Goal: Transaction & Acquisition: Purchase product/service

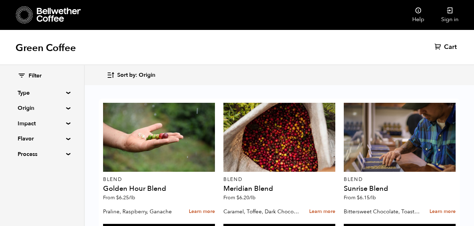
scroll to position [318, 0]
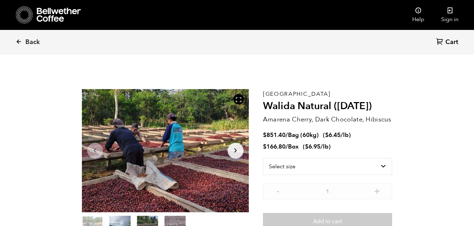
scroll to position [307, 302]
click at [378, 170] on select "Select size Bag (60kg) (132 lbs) Box (24 lbs)" at bounding box center [327, 166] width 129 height 17
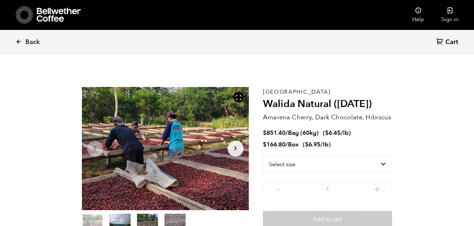
scroll to position [0, 0]
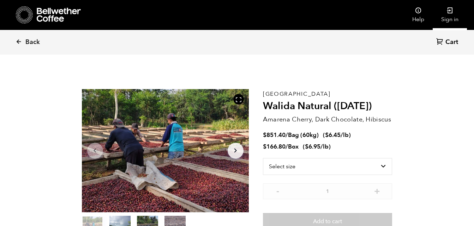
click at [449, 17] on link "Sign in" at bounding box center [449, 15] width 34 height 30
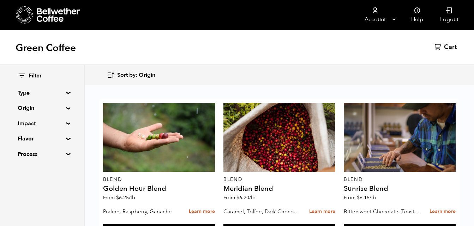
scroll to position [284, 0]
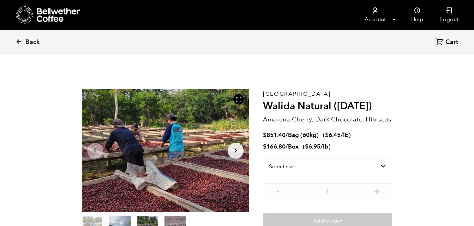
scroll to position [307, 302]
click at [337, 167] on select "Select size Bag (60kg) (132 lbs) Box (24 lbs)" at bounding box center [327, 166] width 129 height 17
click at [263, 158] on select "Select size Bag (60kg) (132 lbs) Box (24 lbs)" at bounding box center [327, 166] width 129 height 17
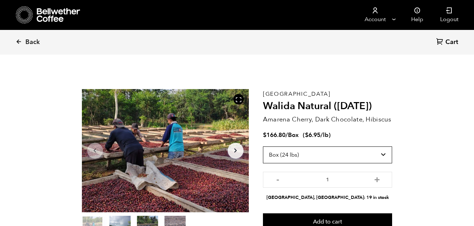
scroll to position [35, 0]
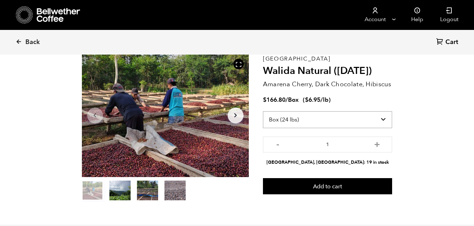
click at [384, 118] on select "Select size Bag (60kg) (132 lbs) Box (24 lbs)" at bounding box center [327, 119] width 129 height 17
click at [263, 111] on select "Select size Bag (60kg) (132 lbs) Box (24 lbs)" at bounding box center [327, 119] width 129 height 17
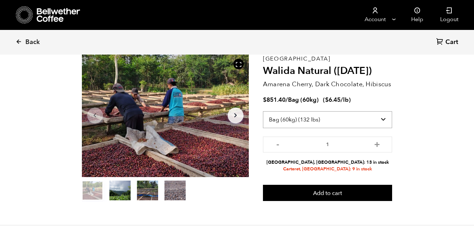
click at [384, 120] on select "Select size Bag (60kg) (132 lbs) Box (24 lbs)" at bounding box center [327, 119] width 129 height 17
select select "box"
click at [263, 111] on select "Select size Bag (60kg) (132 lbs) Box (24 lbs)" at bounding box center [327, 119] width 129 height 17
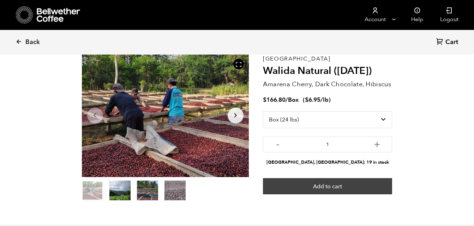
click at [339, 183] on button "Add to cart" at bounding box center [327, 186] width 129 height 16
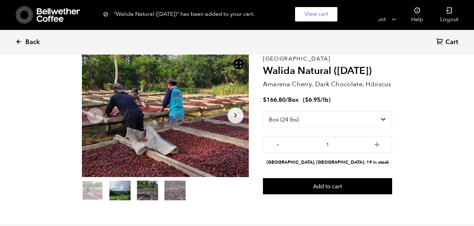
click at [31, 42] on span "Back" at bounding box center [32, 42] width 14 height 8
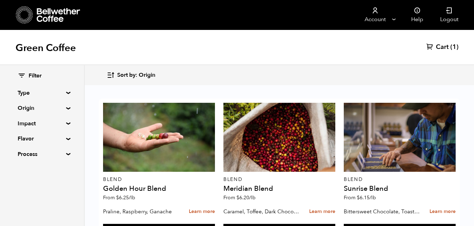
scroll to position [494, 0]
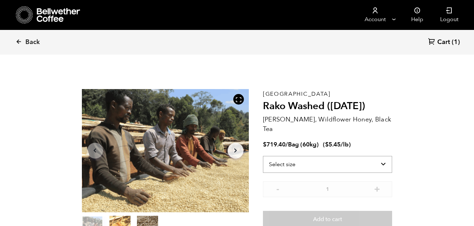
click at [292, 156] on select "Select size Bag (60kg) (132 lbs)" at bounding box center [327, 164] width 129 height 17
click at [23, 41] on link "Back" at bounding box center [38, 42] width 44 height 24
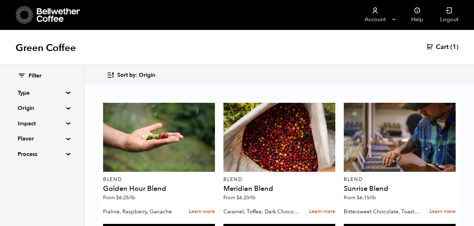
scroll to position [805, 0]
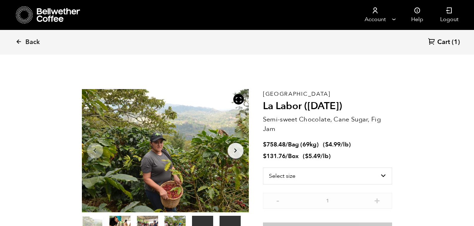
scroll to position [307, 302]
click at [374, 174] on select "Select size Bag (69kg) (152 lbs) Box (24 lbs)" at bounding box center [327, 176] width 129 height 17
select select "box"
click at [263, 168] on select "Select size Bag (69kg) (152 lbs) Box (24 lbs)" at bounding box center [327, 176] width 129 height 17
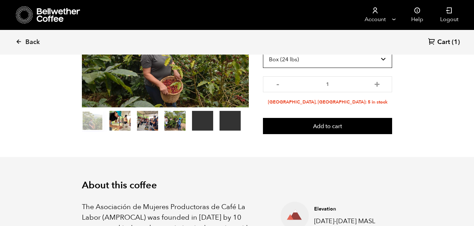
scroll to position [106, 0]
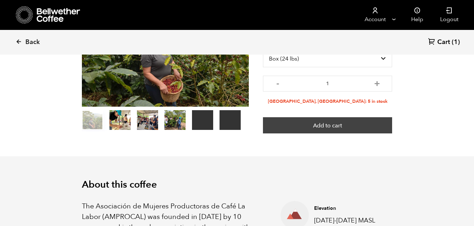
click at [364, 129] on button "Add to cart" at bounding box center [327, 125] width 129 height 16
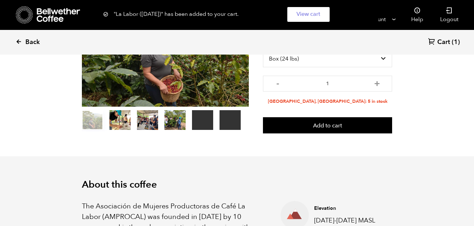
click at [23, 43] on link "Back" at bounding box center [38, 42] width 44 height 24
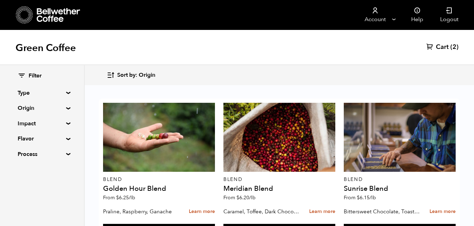
scroll to position [312, 0]
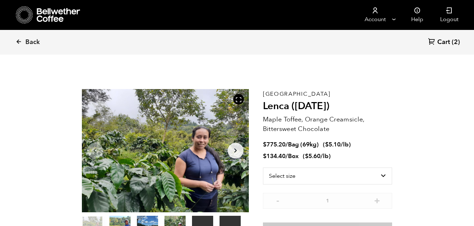
scroll to position [35, 0]
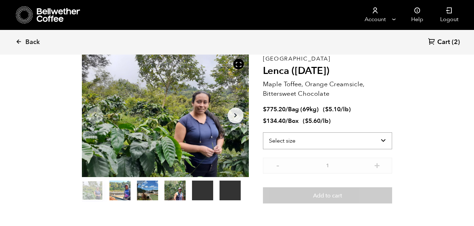
click at [333, 142] on select "Select size Bag (69kg) (152 lbs) Box (24 lbs)" at bounding box center [327, 141] width 129 height 17
click at [263, 133] on select "Select size Bag (69kg) (152 lbs) Box (24 lbs)" at bounding box center [327, 141] width 129 height 17
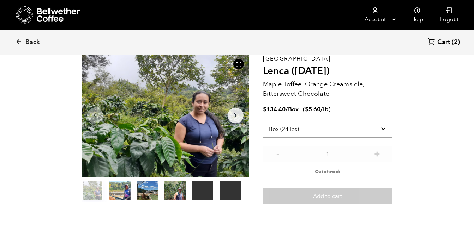
click at [344, 129] on select "Select size Bag (69kg) (152 lbs) Box (24 lbs)" at bounding box center [327, 129] width 129 height 17
select select "bag-2"
click at [263, 121] on select "Select size Bag (69kg) (152 lbs) Box (24 lbs)" at bounding box center [327, 129] width 129 height 17
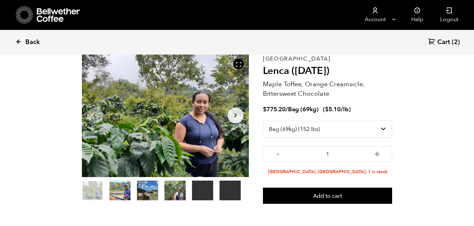
click at [24, 39] on link "Back" at bounding box center [38, 42] width 44 height 24
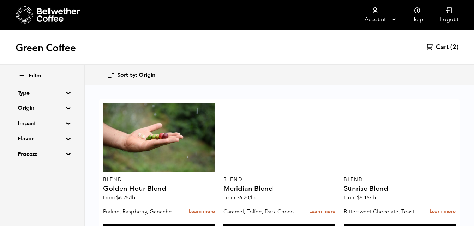
scroll to position [911, 0]
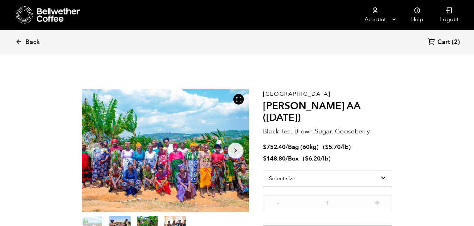
click at [323, 172] on select "Select size Bag (60kg) (132 lbs) Box (24 lbs)" at bounding box center [327, 178] width 129 height 17
select select "box"
click at [263, 170] on select "Select size Bag (60kg) (132 lbs) Box (24 lbs)" at bounding box center [327, 178] width 129 height 17
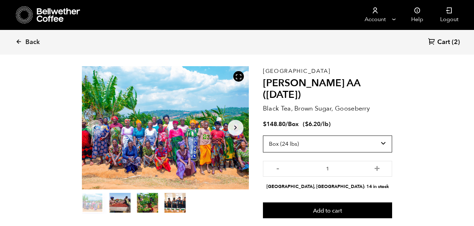
scroll to position [35, 0]
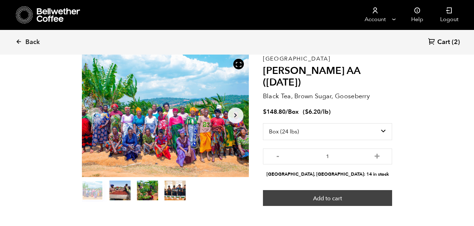
click at [372, 190] on button "Add to cart" at bounding box center [327, 198] width 129 height 16
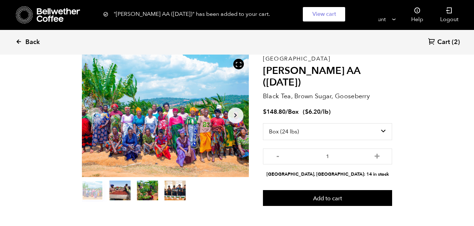
click at [30, 41] on span "Back" at bounding box center [32, 42] width 14 height 8
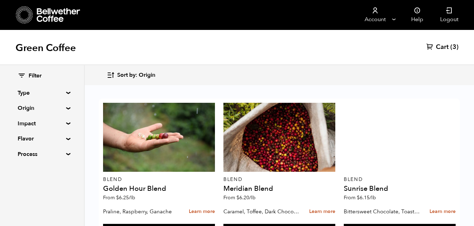
scroll to position [212, 0]
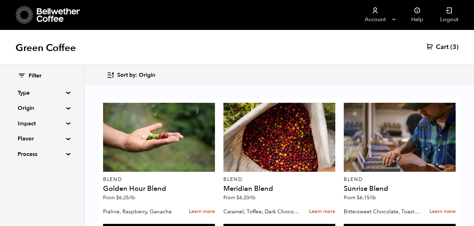
scroll to position [176, 0]
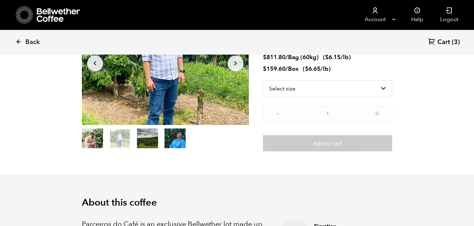
scroll to position [106, 0]
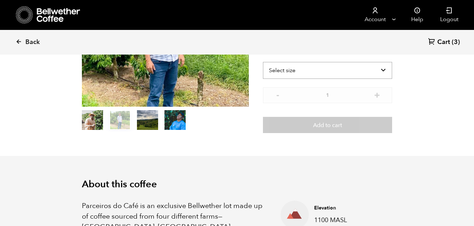
click at [293, 71] on select "Select size Bag (60kg) (132 lbs) Box (24 lbs)" at bounding box center [327, 70] width 129 height 17
select select "bag-3"
click at [263, 62] on select "Select size Bag (60kg) (132 lbs) Box (24 lbs)" at bounding box center [327, 70] width 129 height 17
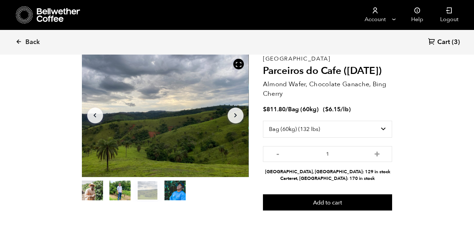
scroll to position [0, 0]
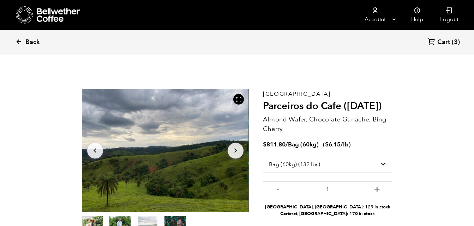
click at [25, 42] on link "Back" at bounding box center [38, 42] width 44 height 24
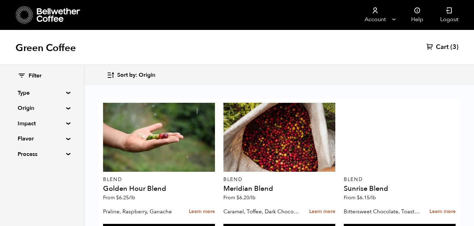
scroll to position [353, 0]
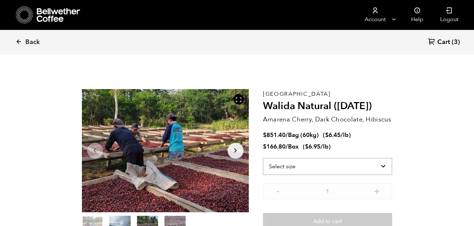
click at [361, 167] on select "Select size Bag (60kg) (132 lbs) Box (24 lbs)" at bounding box center [327, 166] width 129 height 17
select select "box"
click at [263, 158] on select "Select size Bag (60kg) (132 lbs) Box (24 lbs)" at bounding box center [327, 166] width 129 height 17
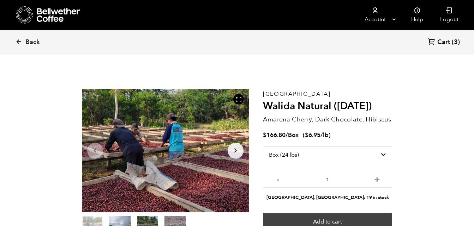
click at [319, 219] on button "Add to cart" at bounding box center [327, 222] width 129 height 16
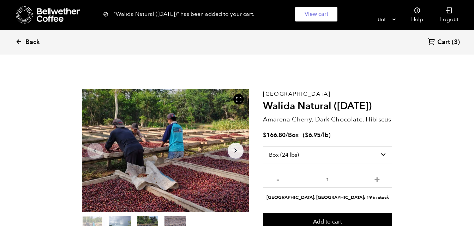
click at [32, 39] on span "Back" at bounding box center [32, 42] width 14 height 8
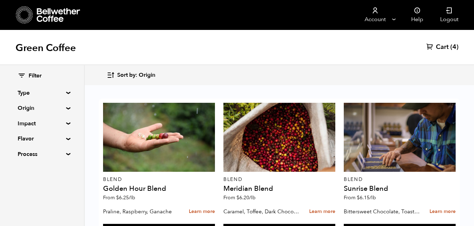
scroll to position [317, 0]
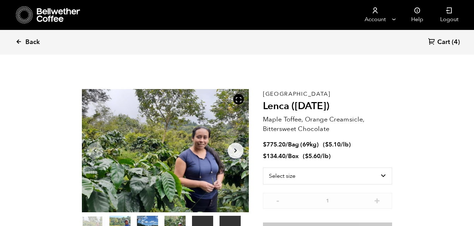
click at [34, 39] on span "Back" at bounding box center [32, 42] width 14 height 8
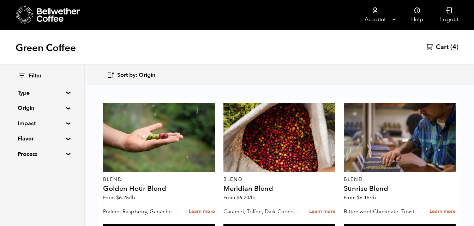
scroll to position [594, 0]
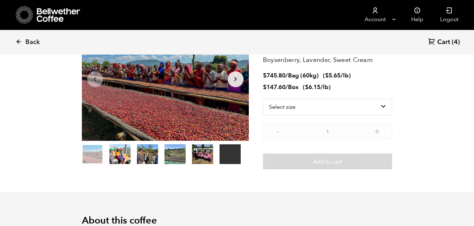
scroll to position [71, 0]
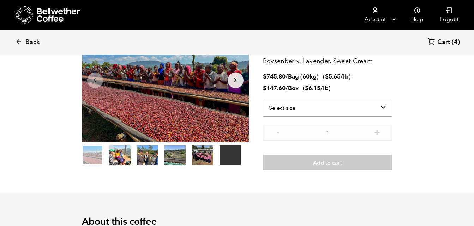
click at [303, 107] on select "Select size Bag (60kg) (132 lbs) Box (24 lbs)" at bounding box center [327, 108] width 129 height 17
select select "box"
click at [263, 100] on select "Select size Bag (60kg) (132 lbs) Box (24 lbs)" at bounding box center [327, 108] width 129 height 17
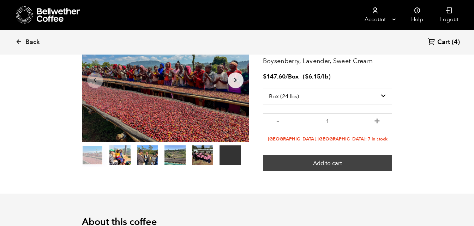
click at [303, 162] on button "Add to cart" at bounding box center [327, 163] width 129 height 16
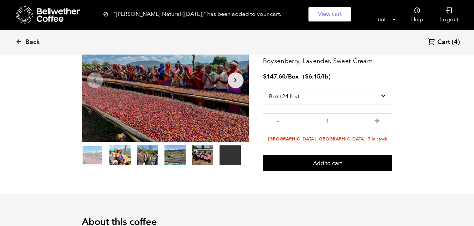
click at [454, 41] on span "(4)" at bounding box center [455, 42] width 8 height 8
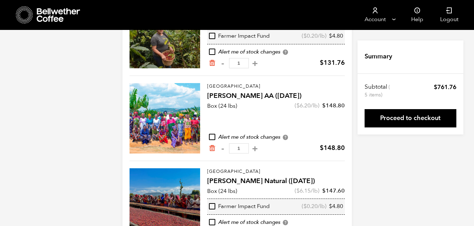
scroll to position [230, 0]
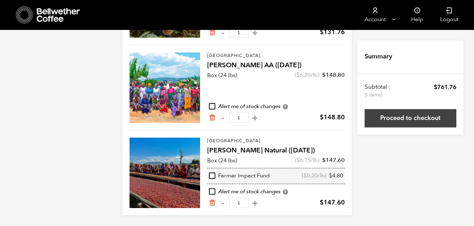
click at [385, 124] on link "Proceed to checkout" at bounding box center [410, 118] width 92 height 18
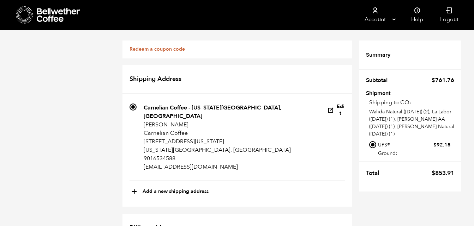
scroll to position [282, 0]
radio input "true"
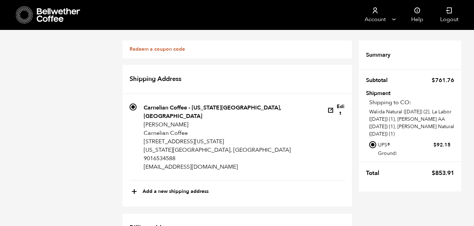
scroll to position [17, 0]
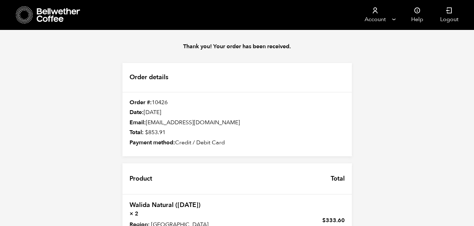
scroll to position [176, 0]
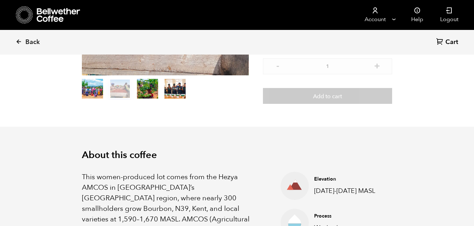
scroll to position [71, 0]
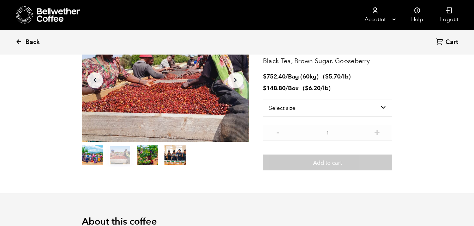
click at [32, 42] on span "Back" at bounding box center [32, 42] width 14 height 8
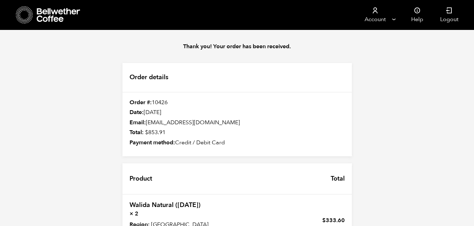
scroll to position [87, 0]
click at [156, 201] on link "Walida Natural ([DATE])" at bounding box center [164, 205] width 71 height 9
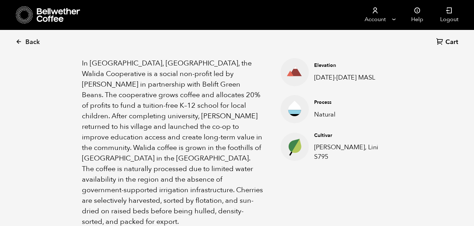
scroll to position [282, 0]
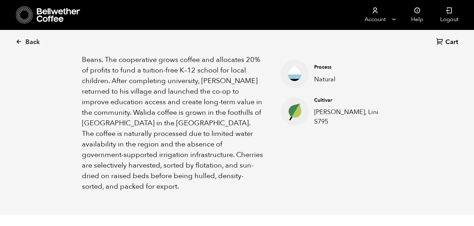
click at [52, 117] on section "About this coffee In [GEOGRAPHIC_DATA], [GEOGRAPHIC_DATA], the Walida Cooperati…" at bounding box center [237, 96] width 474 height 237
